Goal: Task Accomplishment & Management: Complete application form

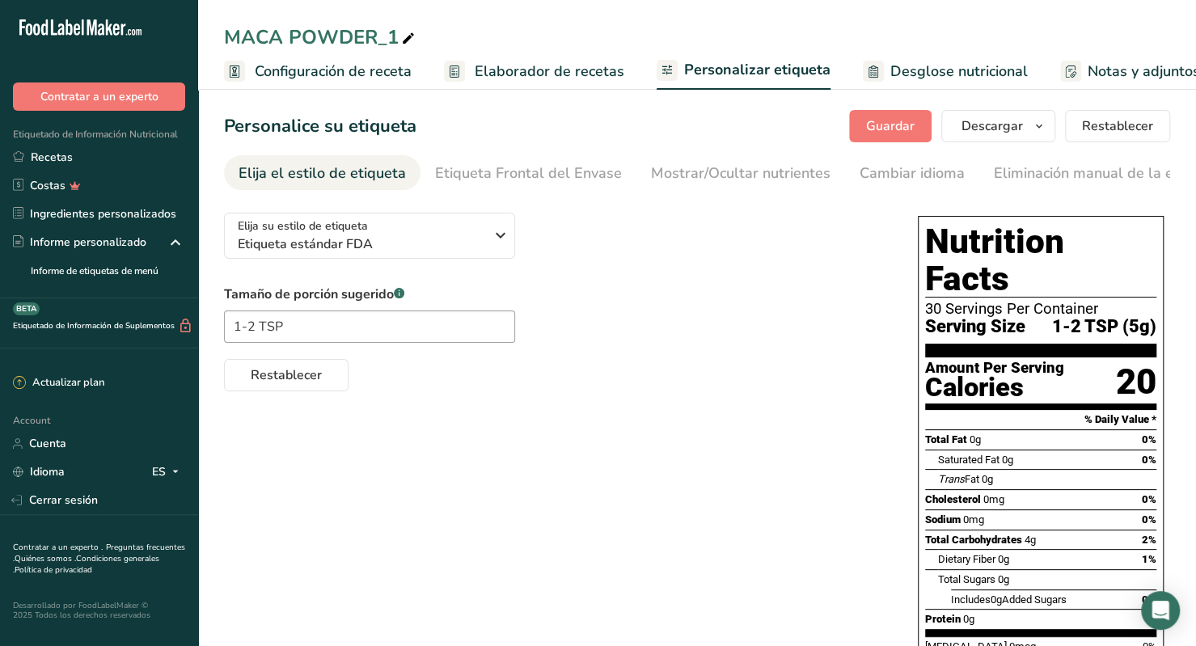
scroll to position [0, 230]
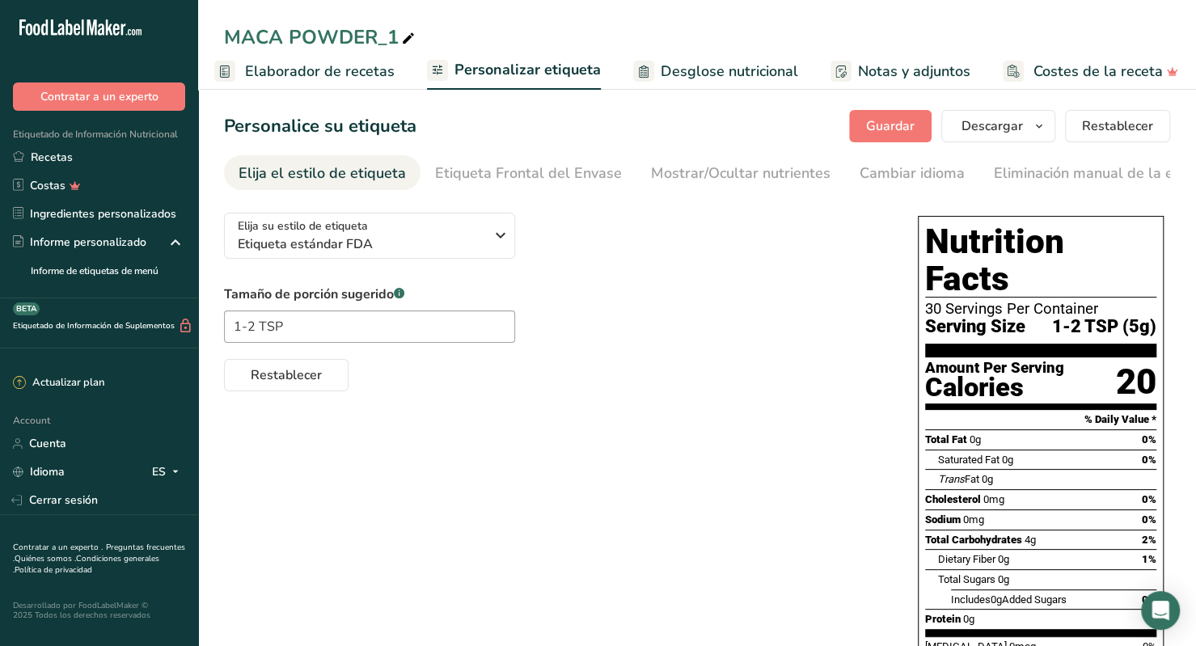
click at [382, 38] on div "MACA POWDER_1" at bounding box center [321, 37] width 194 height 29
type input "MACA POWDER_SEED"
click at [621, 430] on div "Elija su estilo de etiqueta Etiqueta estándar FDA [GEOGRAPHIC_DATA]. (FDA) Etiq…" at bounding box center [697, 501] width 946 height 602
click at [884, 121] on span "Guardar" at bounding box center [890, 125] width 49 height 19
click at [95, 159] on link "Recetas" at bounding box center [99, 157] width 198 height 28
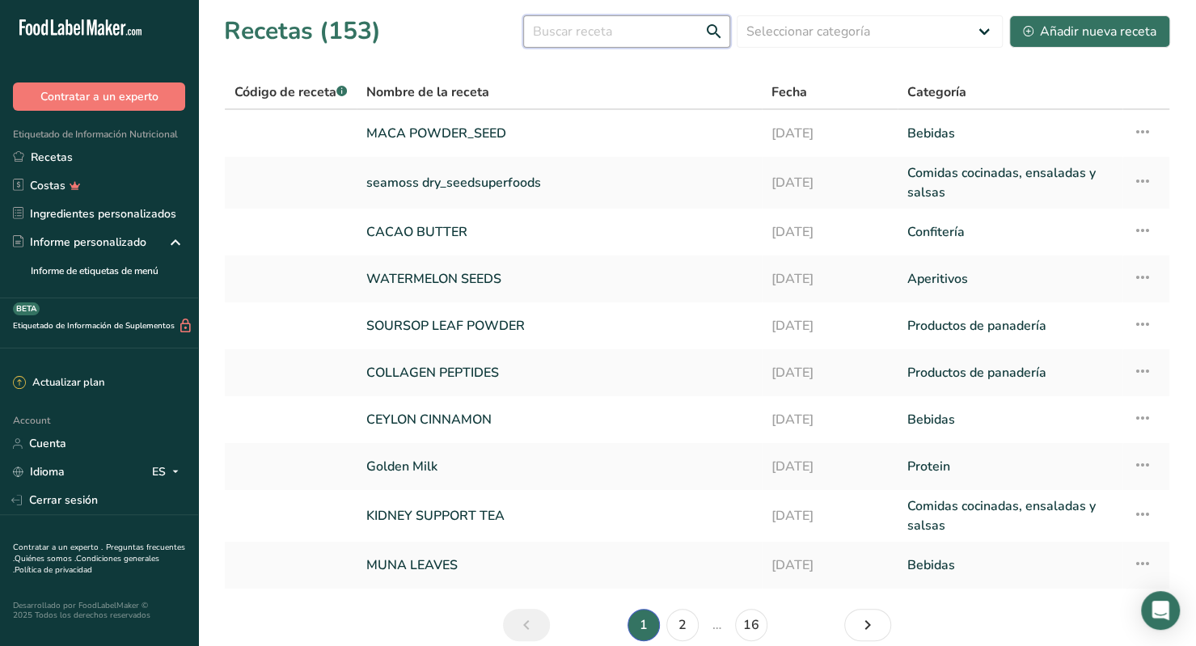
click at [639, 36] on input "text" at bounding box center [626, 31] width 207 height 32
type input "maras salt"
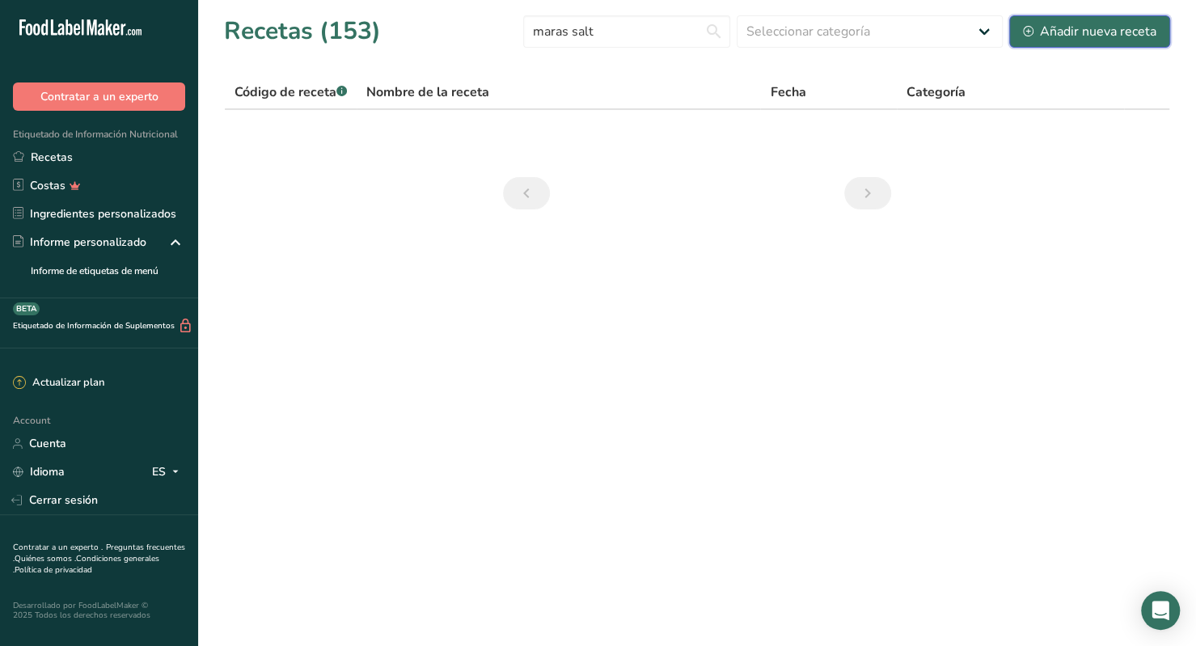
click at [1107, 24] on div "Añadir nueva receta" at bounding box center [1089, 31] width 133 height 19
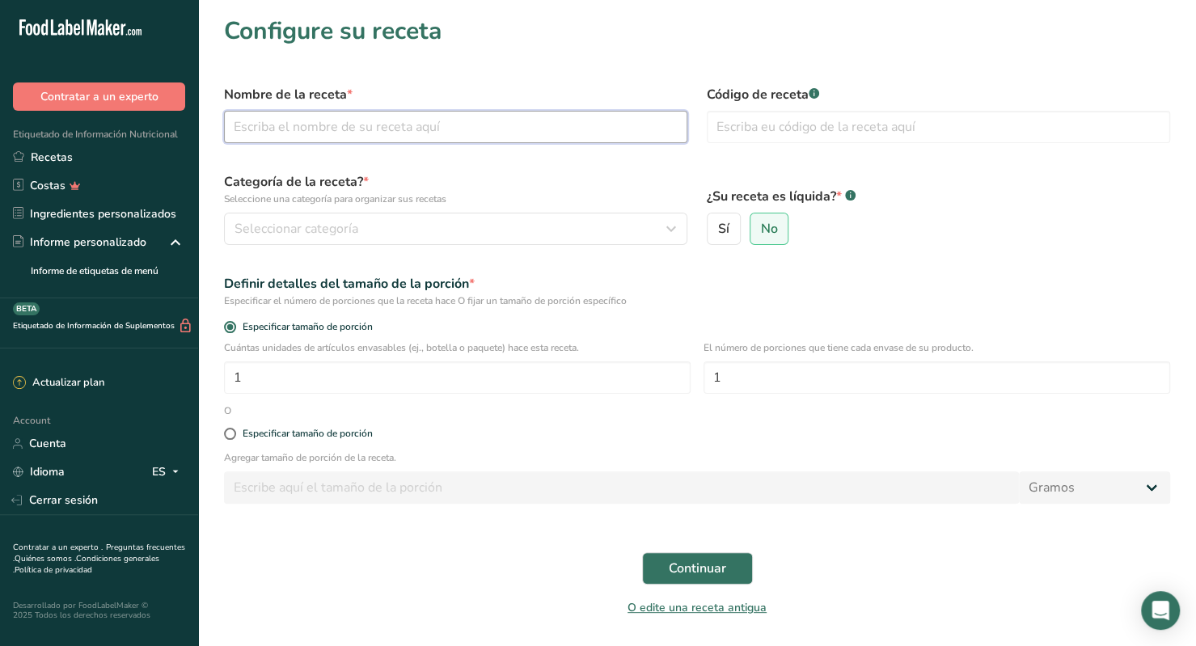
click at [341, 127] on input "text" at bounding box center [455, 127] width 463 height 32
type input "Maras Salt"
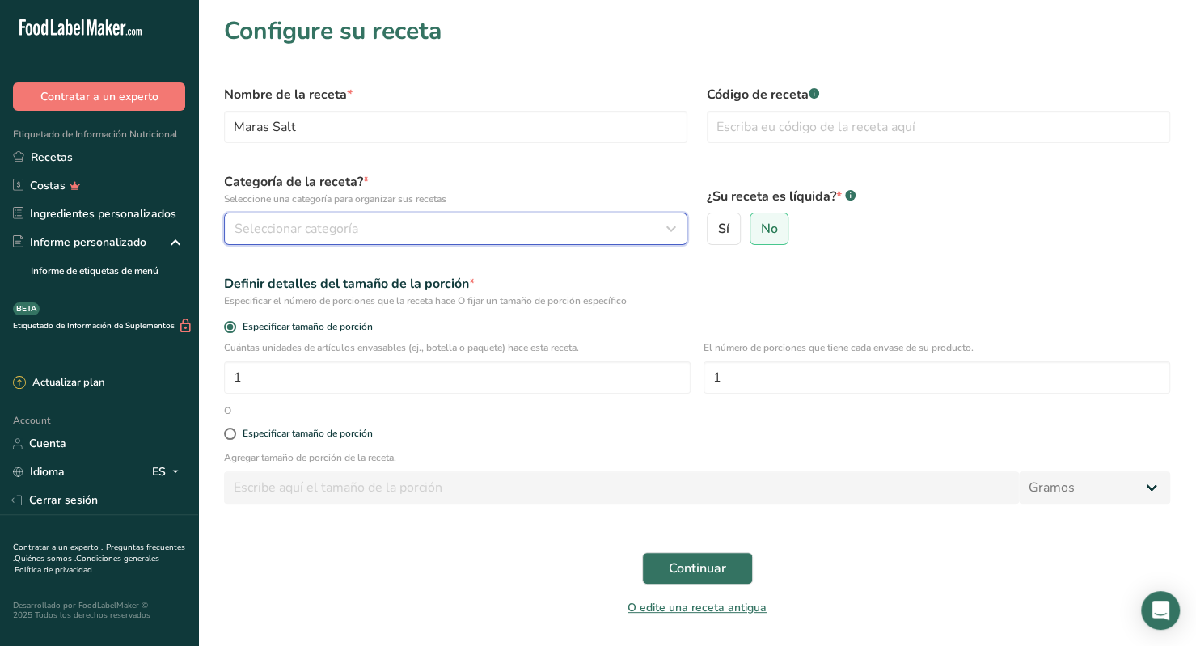
click at [357, 232] on div "Seleccionar categoría" at bounding box center [450, 228] width 432 height 19
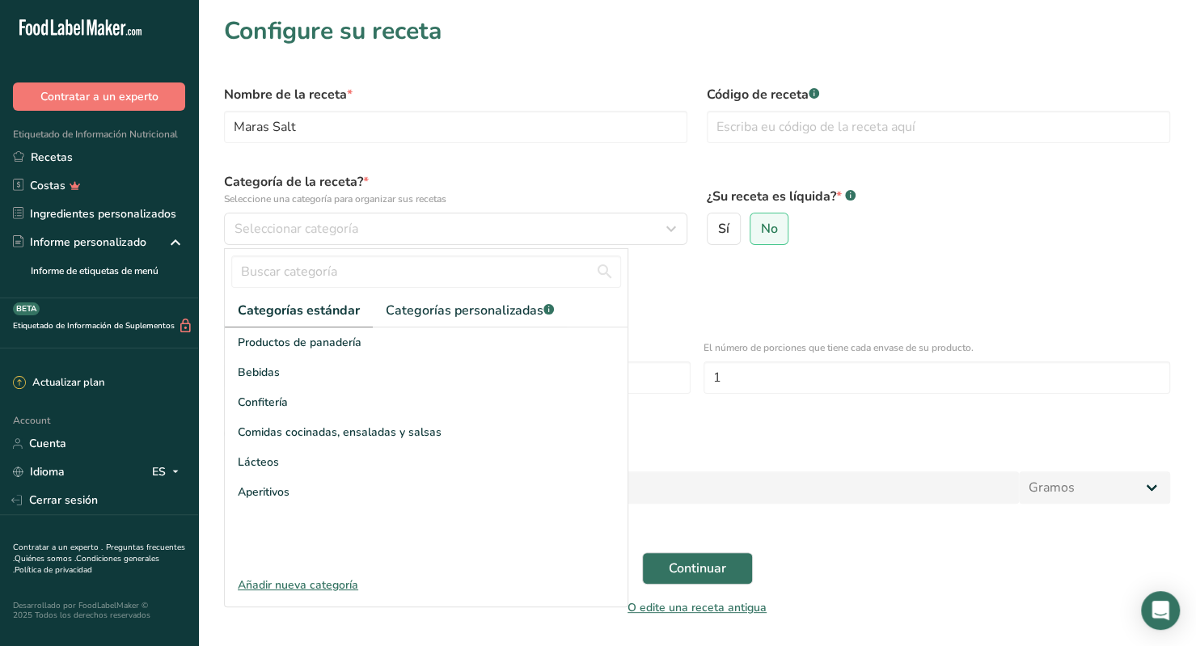
click at [725, 297] on div "Especificar el número de porciones que la receta hace O fijar un tamaño de porc…" at bounding box center [697, 300] width 946 height 15
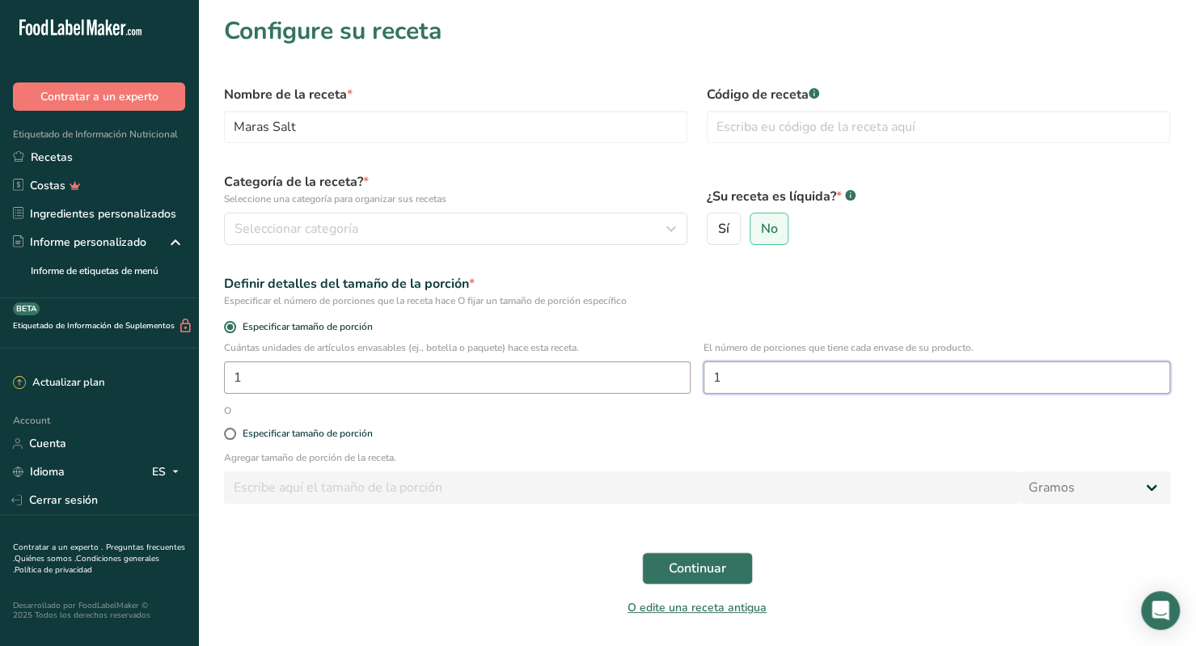
drag, startPoint x: 728, startPoint y: 365, endPoint x: 574, endPoint y: 381, distance: 155.2
click at [574, 381] on div "Cuántas unidades de artículos envasables (ej., botella o paquete) hace esta rec…" at bounding box center [696, 371] width 965 height 63
type input "40"
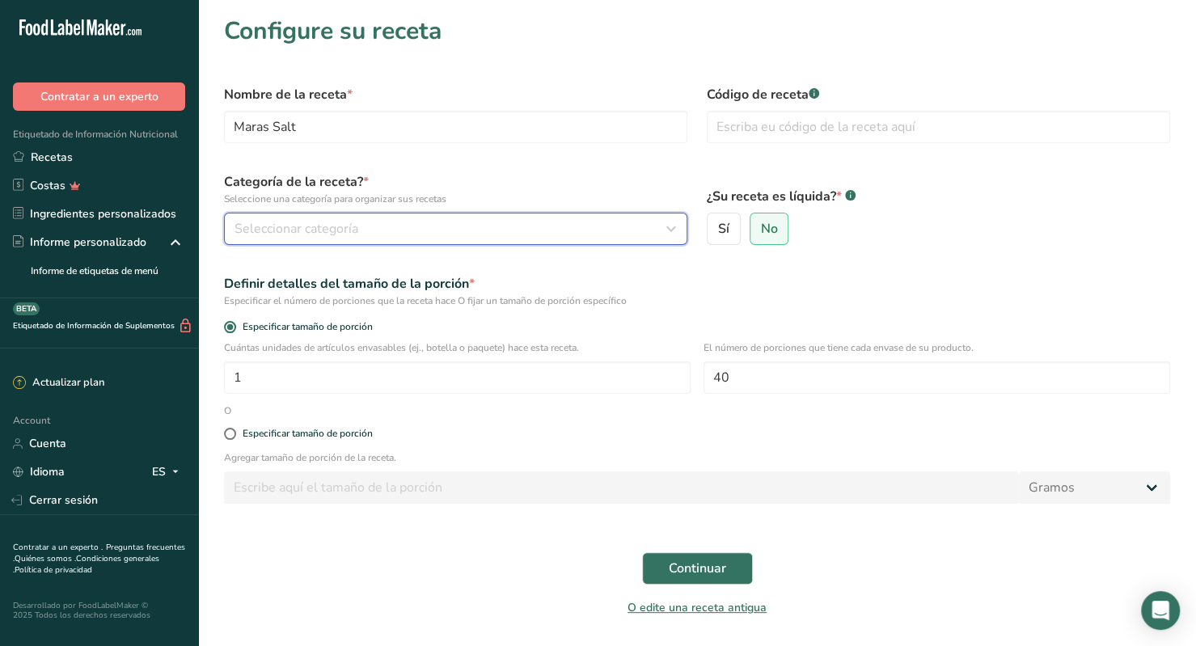
click at [479, 213] on button "Seleccionar categoría" at bounding box center [455, 229] width 463 height 32
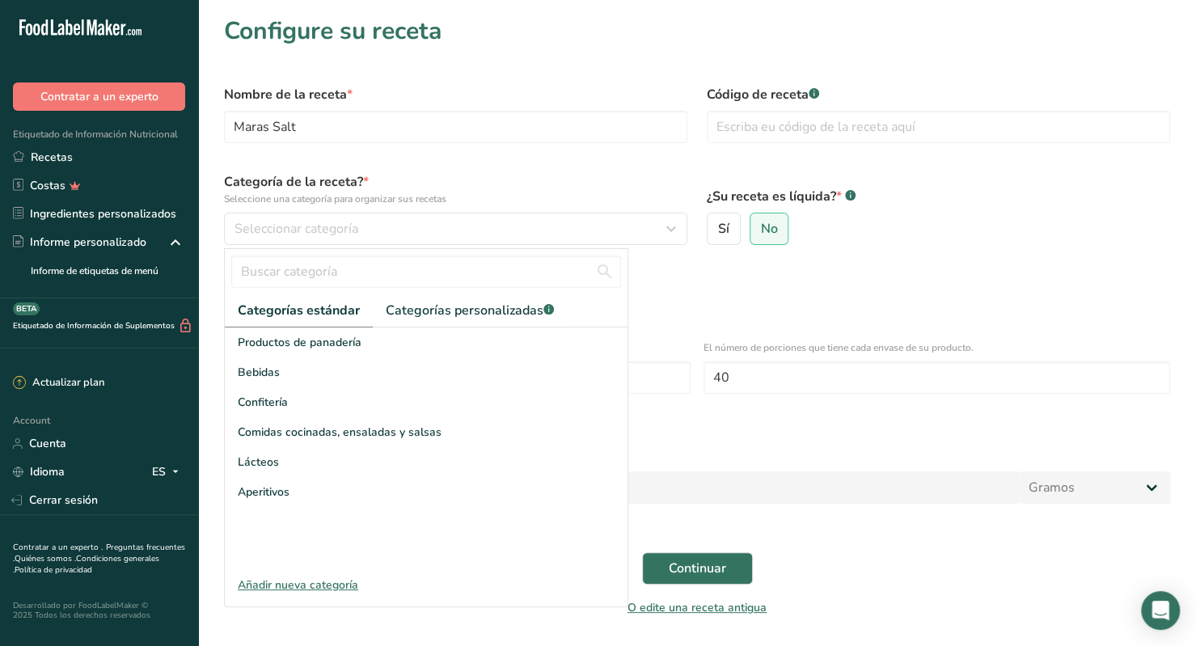
click at [312, 586] on div "Añadir nueva categoría" at bounding box center [426, 584] width 403 height 17
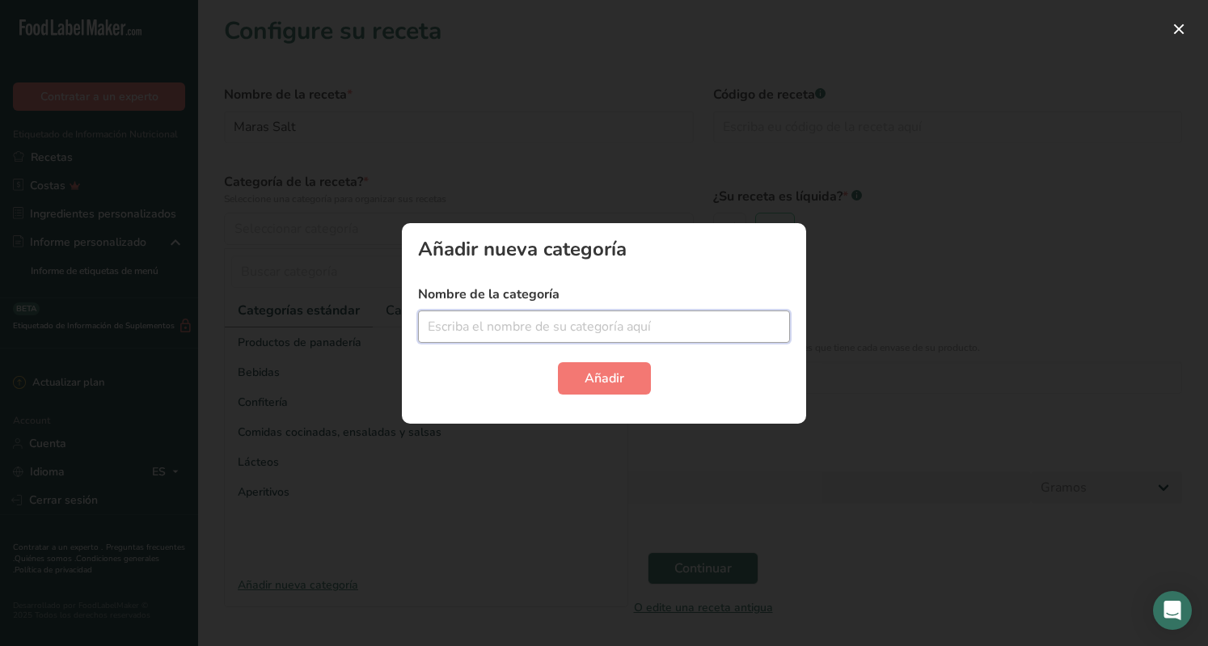
click at [519, 340] on input "text" at bounding box center [604, 326] width 372 height 32
type input "Despenza"
click at [601, 387] on button "Añadir" at bounding box center [604, 378] width 93 height 32
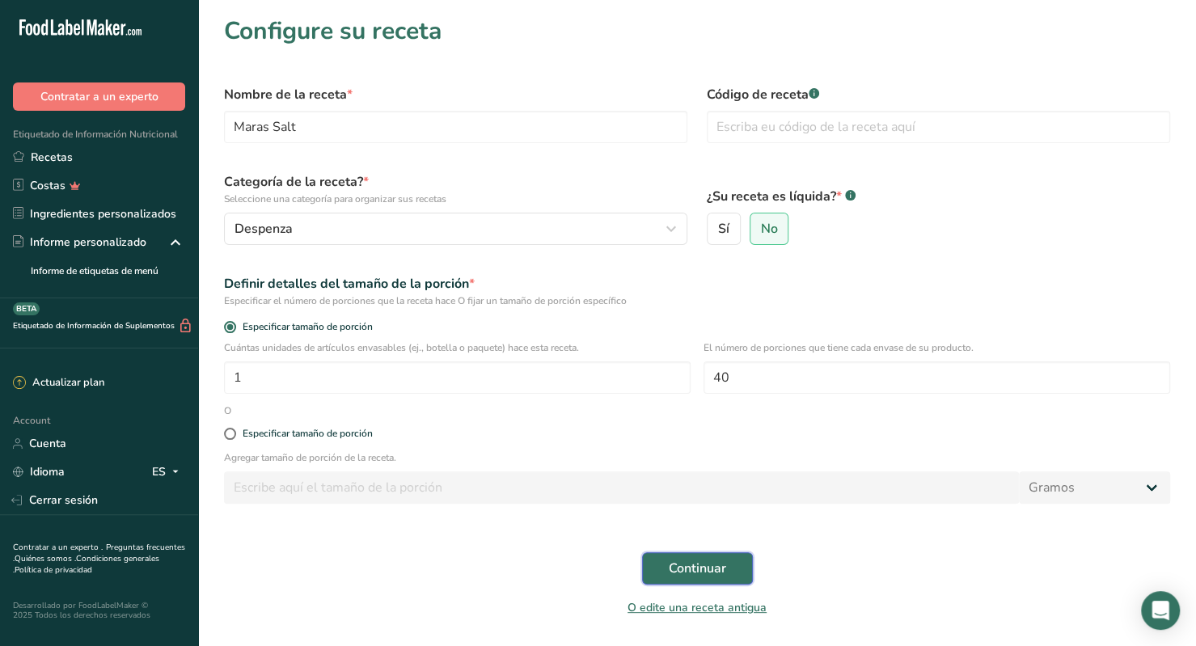
click at [695, 562] on span "Continuar" at bounding box center [697, 568] width 57 height 19
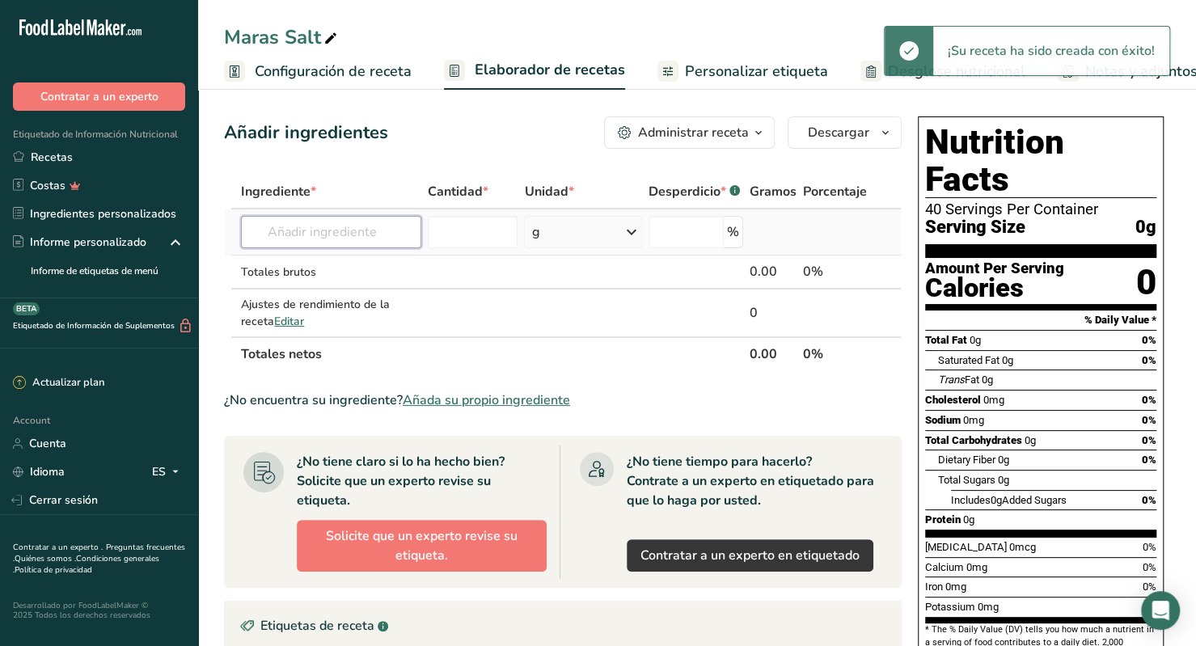
click at [361, 245] on input "text" at bounding box center [330, 232] width 179 height 32
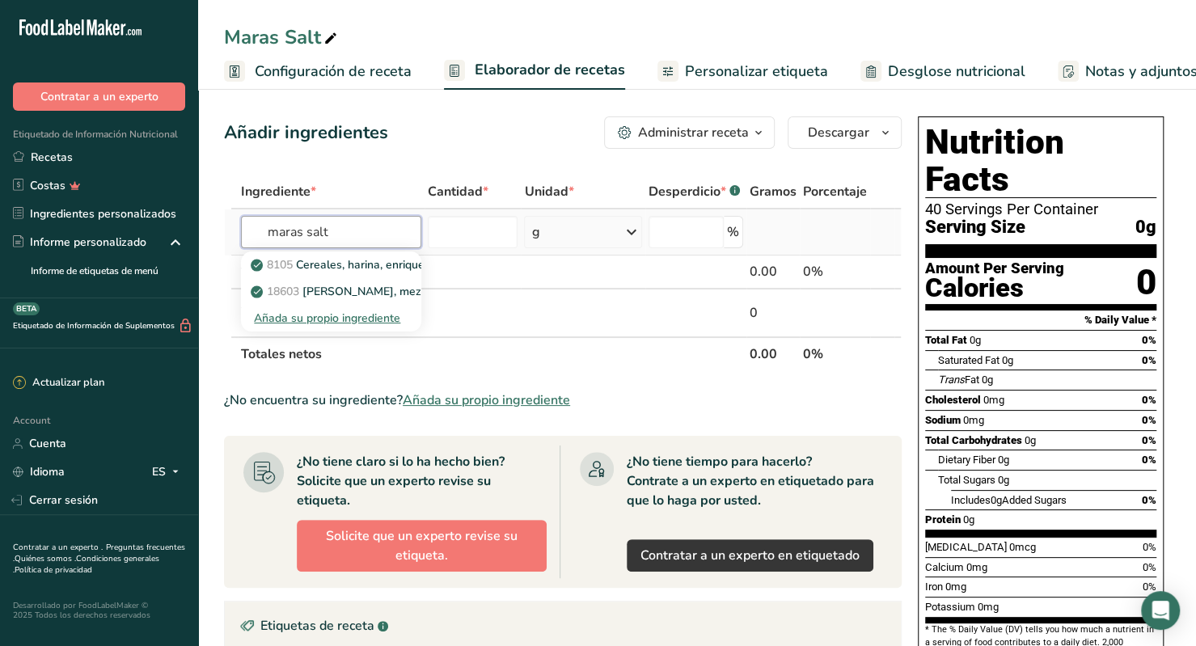
type input "maras salt"
click at [352, 323] on div "Añada su propio ingrediente" at bounding box center [331, 318] width 154 height 17
